Goal: Task Accomplishment & Management: Use online tool/utility

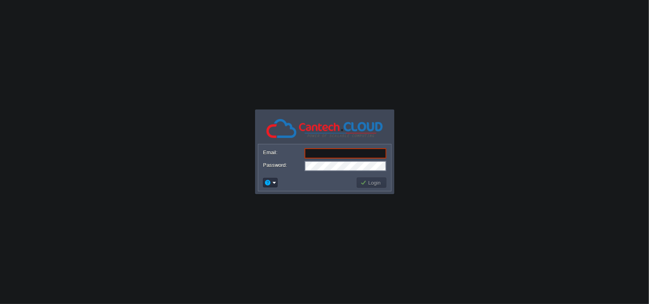
type input "[PERSON_NAME][EMAIL_ADDRESS][DOMAIN_NAME]"
click at [362, 180] on button "Login" at bounding box center [371, 182] width 23 height 7
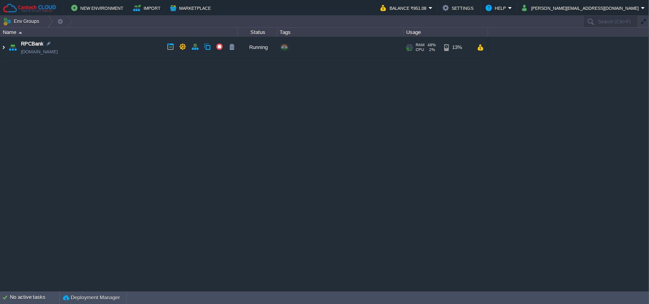
click at [2, 53] on img at bounding box center [3, 47] width 6 height 21
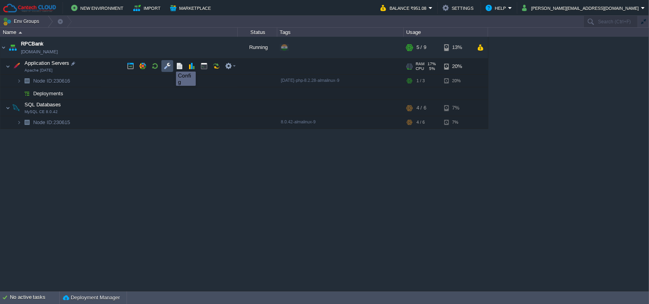
click at [170, 64] on button "button" at bounding box center [167, 65] width 7 height 7
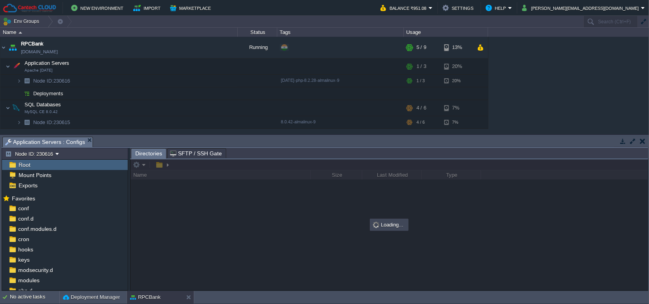
click at [183, 154] on span "SFTP / SSH Gate" at bounding box center [196, 153] width 52 height 9
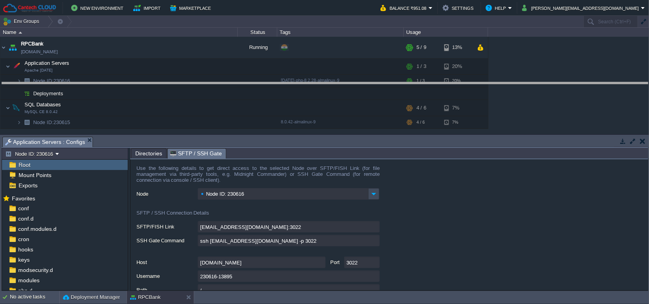
drag, startPoint x: 261, startPoint y: 143, endPoint x: 243, endPoint y: 89, distance: 57.5
click at [243, 89] on body "New Environment Import Marketplace Bonus ₹0.00 Upgrade Account Balance ₹951.08 …" at bounding box center [324, 152] width 649 height 304
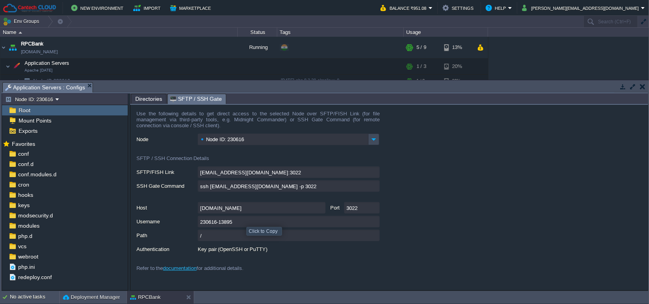
type input "230616-13895@gate.cantech.cloud:3022/afs"
type input "ssh 230616-13895@gate.cantech.cloud -p 3022 -t "cd /afs; \$SHELL --login""
type input "/afs"
click at [582, 6] on button "shubham.cantech@gmail.com" at bounding box center [581, 7] width 119 height 9
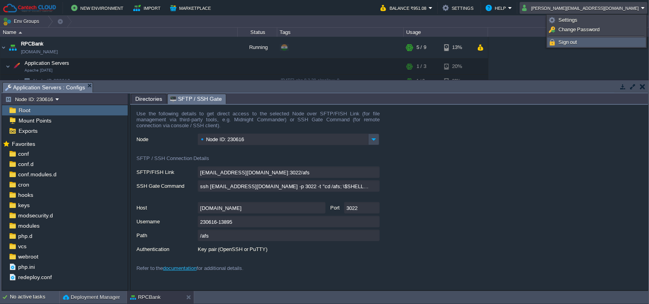
click at [578, 45] on link "Sign out" at bounding box center [596, 42] width 98 height 9
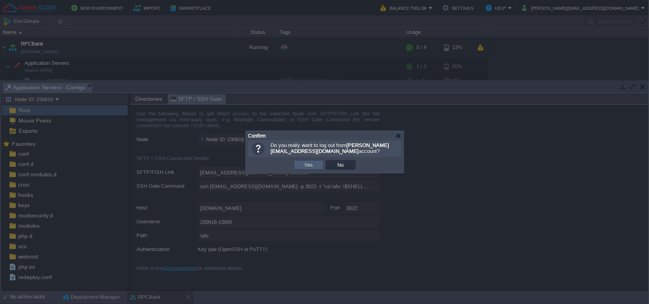
click at [315, 166] on td "Yes" at bounding box center [309, 164] width 30 height 9
